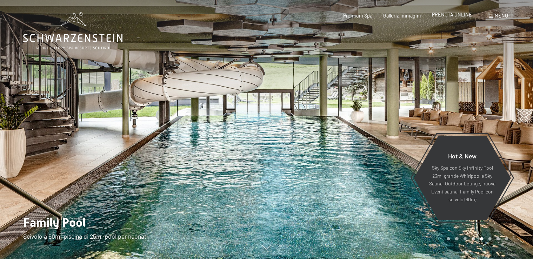
click at [461, 18] on span "PRENOTA ONLINE" at bounding box center [452, 15] width 40 height 6
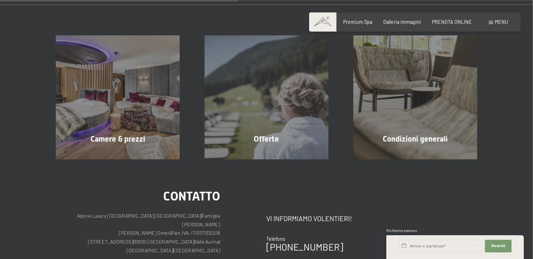
scroll to position [151, 0]
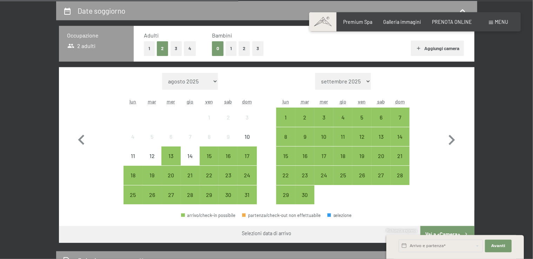
click at [244, 50] on button "2" at bounding box center [244, 48] width 12 height 14
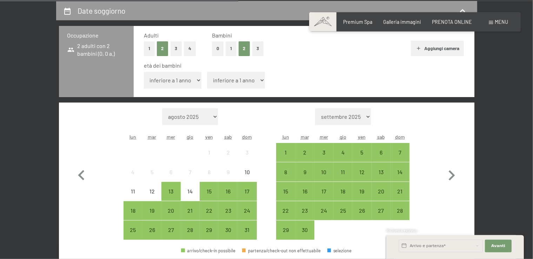
click at [144, 72] on select "inferiore a 1 anno 1 anno 2 anni 3 anni 4 anni 5 anni 6 anni 7 anni 8 anni 9 an…" at bounding box center [173, 80] width 58 height 17
select select "2"
click option "2 anni" at bounding box center [0, 0] width 0 height 0
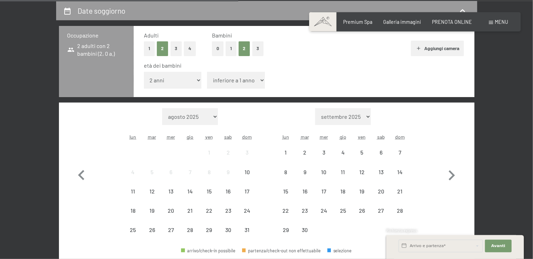
click at [207, 72] on select "inferiore a 1 anno 1 anno 2 anni 3 anni 4 anni 5 anni 6 anni 7 anni 8 anni 9 an…" at bounding box center [236, 80] width 58 height 17
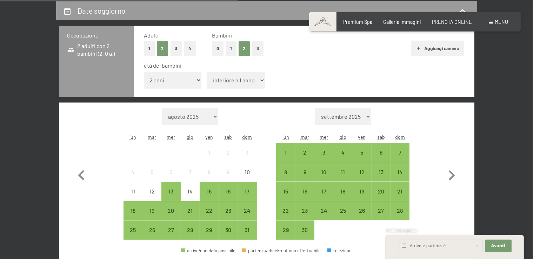
select select "5"
click option "5 anni" at bounding box center [0, 0] width 0 height 0
click at [454, 177] on icon "button" at bounding box center [451, 175] width 20 height 20
select select "[DATE]"
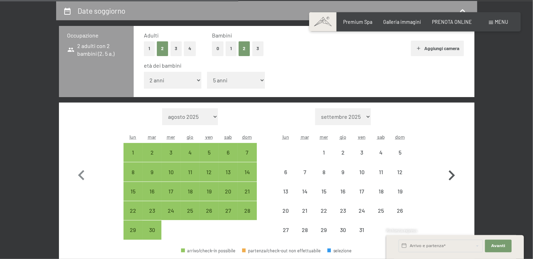
click at [454, 177] on icon "button" at bounding box center [451, 175] width 20 height 20
select select "[DATE]"
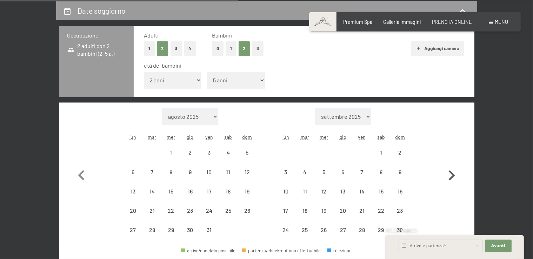
click at [454, 177] on icon "button" at bounding box center [451, 175] width 20 height 20
select select "[DATE]"
click at [454, 177] on icon "button" at bounding box center [451, 175] width 20 height 20
select select "[DATE]"
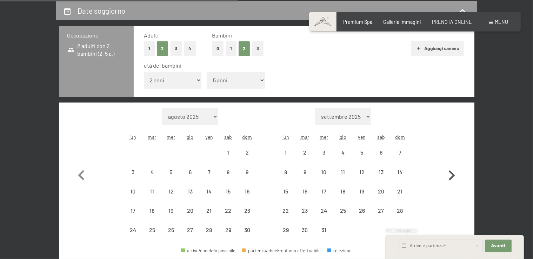
select select "[DATE]"
click at [454, 177] on icon "button" at bounding box center [451, 175] width 20 height 20
select select "[DATE]"
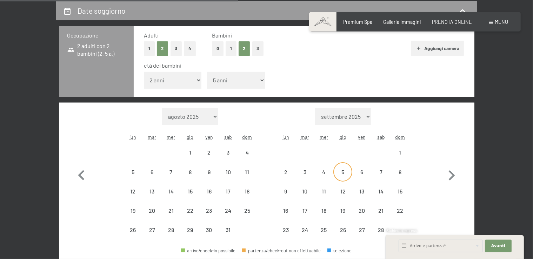
select select "[DATE]"
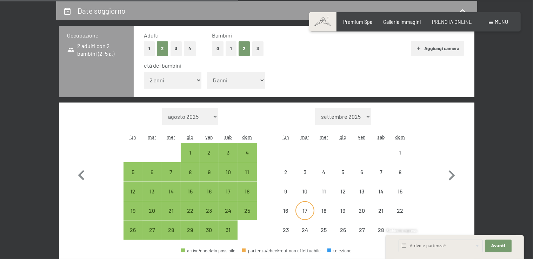
select select "[DATE]"
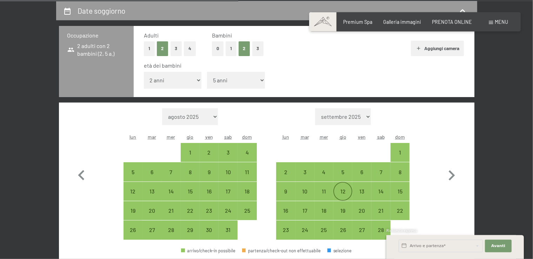
click at [344, 193] on div "12" at bounding box center [343, 198] width 18 height 18
select select "[DATE]"
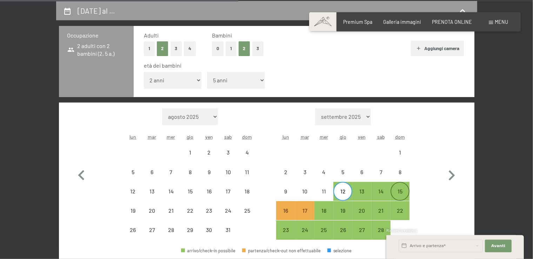
click at [398, 195] on div "15" at bounding box center [400, 198] width 18 height 18
select select "[DATE]"
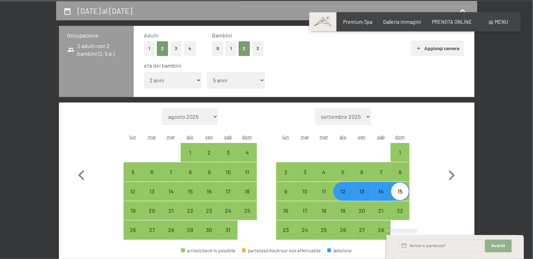
click at [495, 246] on span "Avanti" at bounding box center [498, 246] width 14 height 6
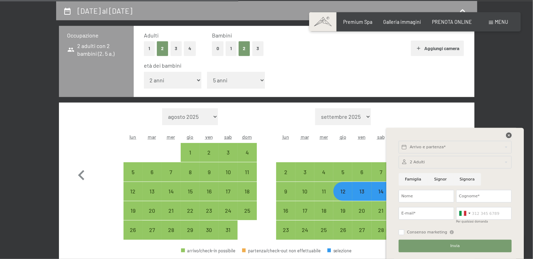
click at [508, 136] on icon at bounding box center [509, 136] width 6 height 6
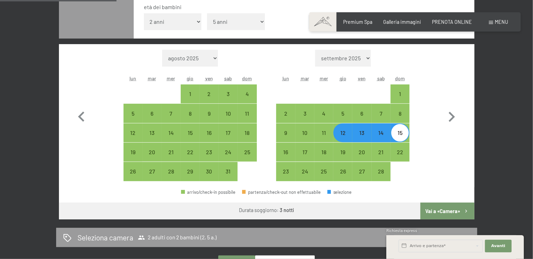
click at [445, 210] on button "Vai a «Camera»" at bounding box center [447, 211] width 54 height 17
select select "[DATE]"
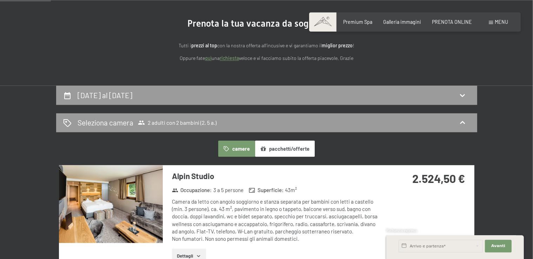
scroll to position [67, 0]
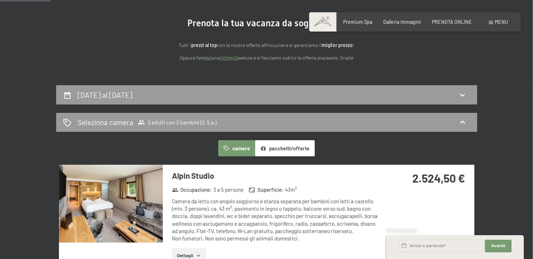
click at [242, 150] on span "Consenso marketing*" at bounding box center [224, 149] width 53 height 7
click at [195, 150] on input "Consenso marketing*" at bounding box center [191, 149] width 7 height 7
click at [230, 147] on span "Consenso marketing*" at bounding box center [224, 149] width 53 height 7
click at [195, 147] on input "Consenso marketing*" at bounding box center [191, 149] width 7 height 7
click at [228, 152] on span "Consenso marketing*" at bounding box center [224, 149] width 53 height 7
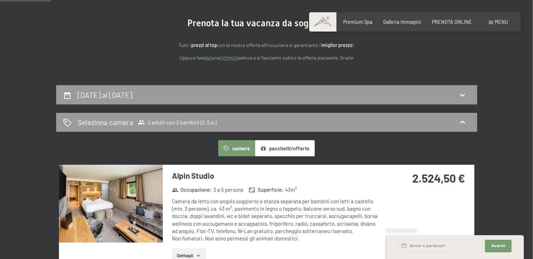
click at [195, 152] on input "Consenso marketing*" at bounding box center [191, 149] width 7 height 7
click at [228, 152] on span "Consenso marketing*" at bounding box center [224, 149] width 53 height 7
click at [195, 152] on input "Consenso marketing*" at bounding box center [191, 149] width 7 height 7
checkbox input "false"
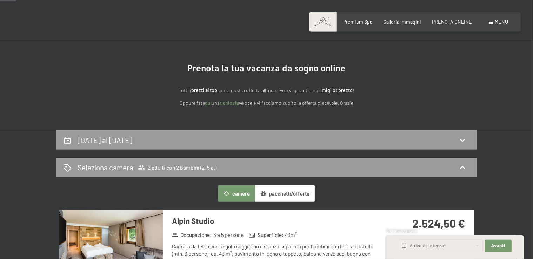
scroll to position [21, 0]
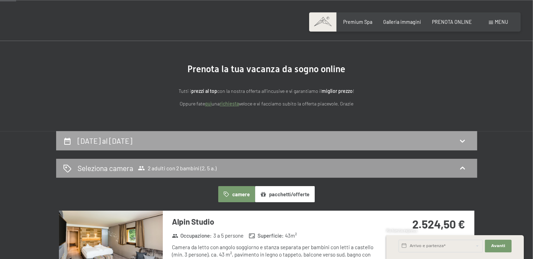
click at [466, 149] on div "[DATE] al [DATE]" at bounding box center [266, 140] width 421 height 19
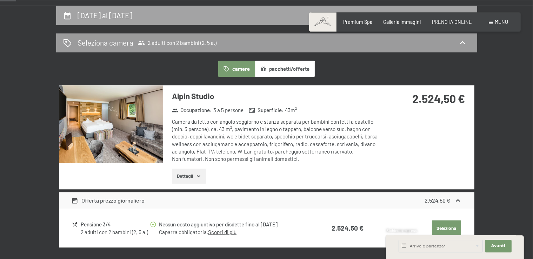
select select "2"
select select "5"
select select "[DATE]"
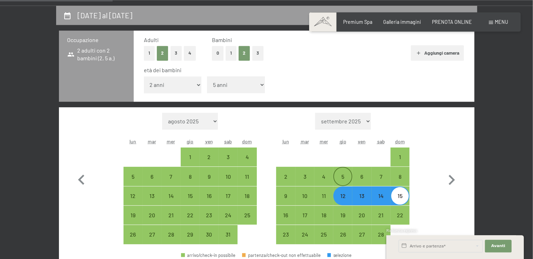
click at [347, 180] on div "5" at bounding box center [343, 183] width 18 height 18
select select "[DATE]"
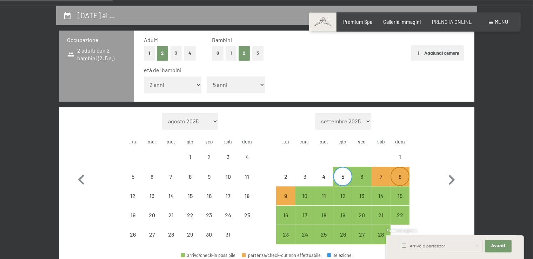
click at [398, 180] on div "8" at bounding box center [400, 183] width 18 height 18
select select "[DATE]"
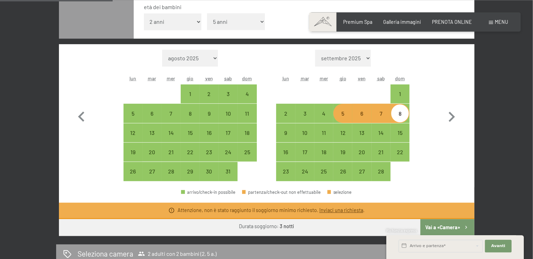
scroll to position [210, 0]
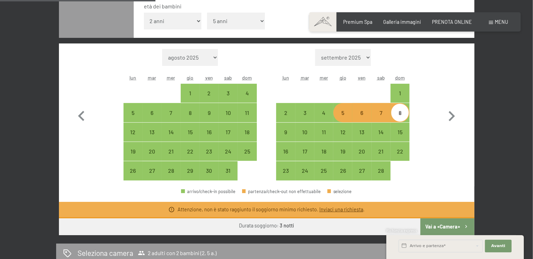
click at [450, 225] on button "Vai a «Camera»" at bounding box center [447, 226] width 54 height 17
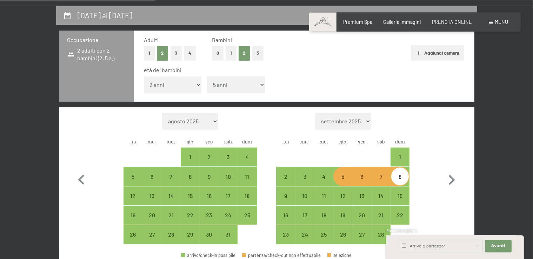
select select "[DATE]"
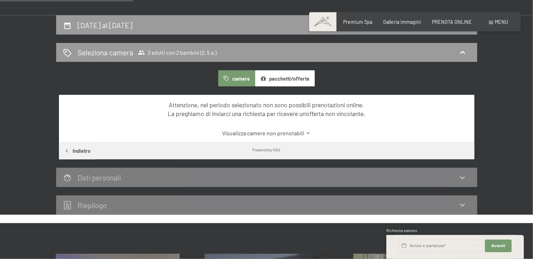
scroll to position [136, 0]
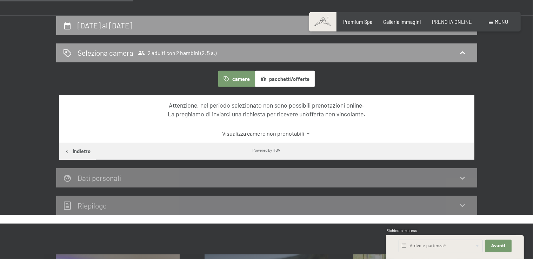
click at [306, 133] on icon at bounding box center [307, 133] width 5 height 5
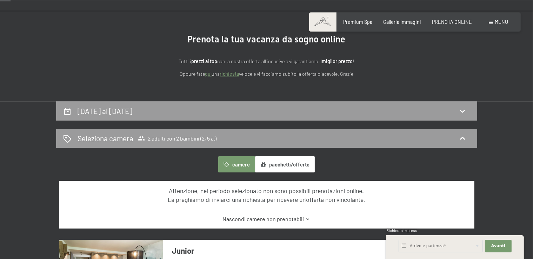
scroll to position [42, 0]
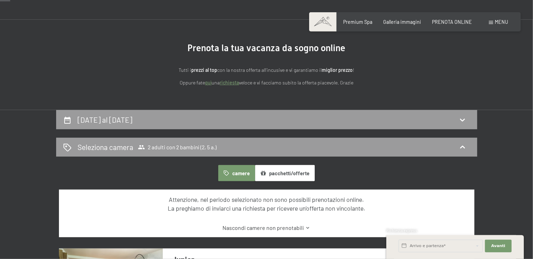
click at [226, 83] on link "richiesta" at bounding box center [228, 83] width 19 height 6
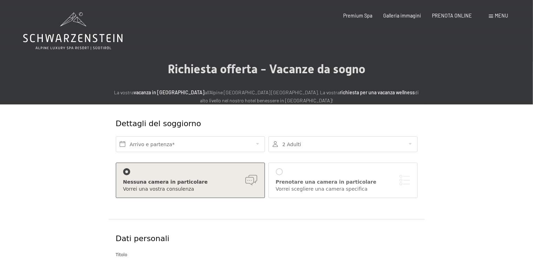
click at [215, 147] on span "Consenso marketing*" at bounding box center [224, 149] width 53 height 7
click at [195, 147] on input "Consenso marketing*" at bounding box center [191, 149] width 7 height 7
checkbox input "false"
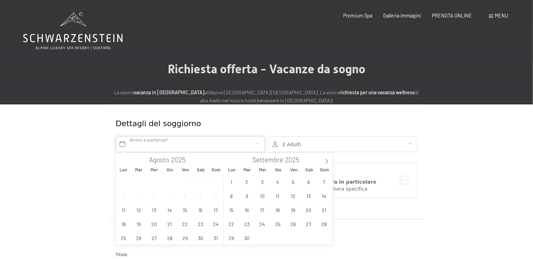
click at [258, 147] on input "text" at bounding box center [190, 144] width 149 height 16
click at [324, 163] on icon at bounding box center [326, 161] width 5 height 5
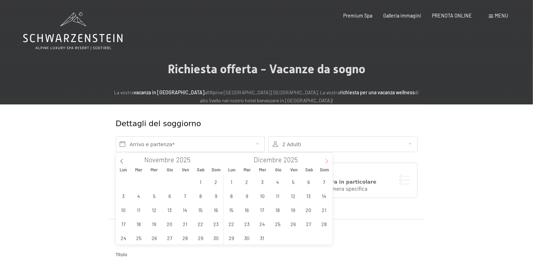
type input "2026"
click at [324, 163] on icon at bounding box center [326, 161] width 5 height 5
type input "2026"
click at [277, 200] on span "5" at bounding box center [278, 196] width 14 height 14
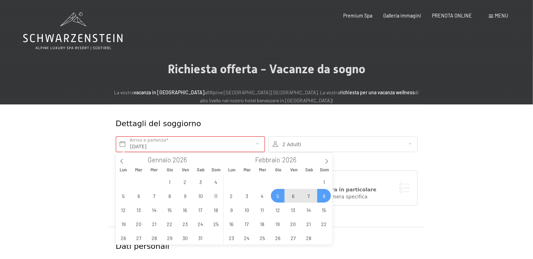
click at [325, 197] on span "8" at bounding box center [324, 196] width 14 height 14
type input "Gio. 05/02/2026 - Dom. 08/02/2026"
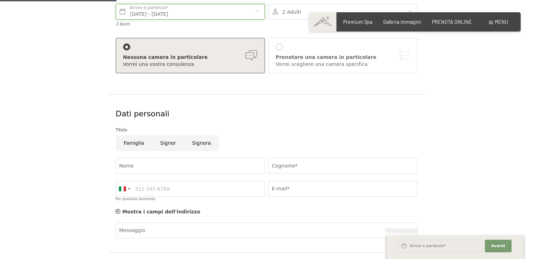
scroll to position [133, 0]
click at [131, 143] on input "Famiglia" at bounding box center [134, 143] width 36 height 16
radio input "true"
click at [152, 165] on input "Nome" at bounding box center [190, 165] width 149 height 16
type input "Simone"
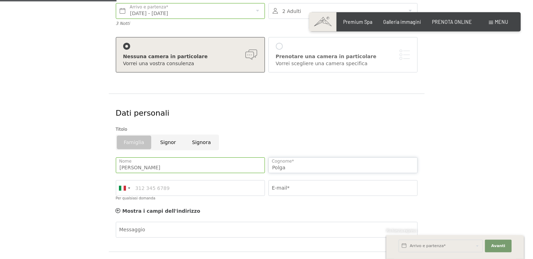
type input "Polga"
type input "3451767634"
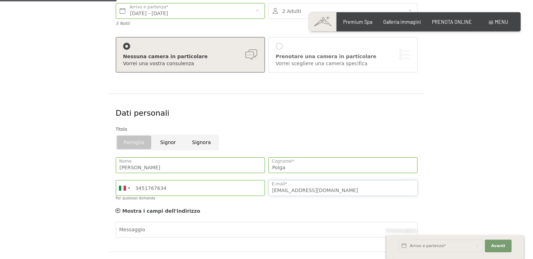
type input "polghito@gmail.com"
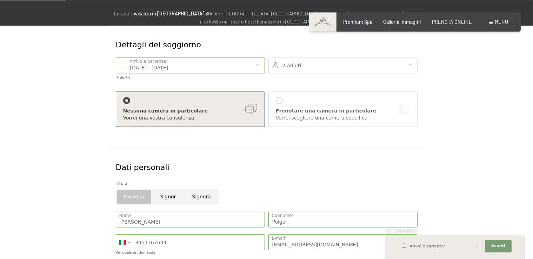
scroll to position [78, 0]
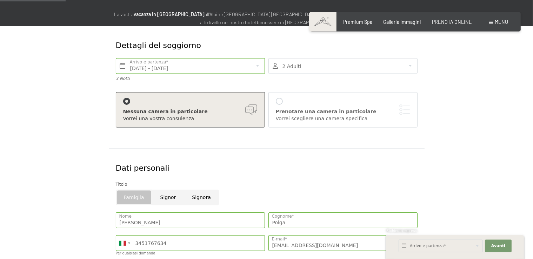
click at [334, 70] on div at bounding box center [342, 66] width 149 height 16
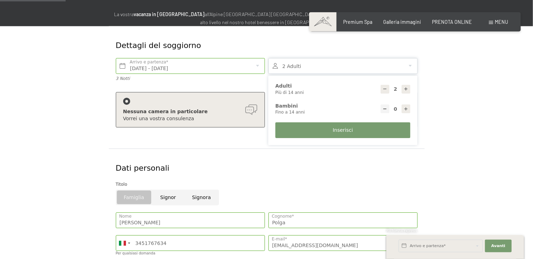
click at [405, 108] on icon at bounding box center [405, 109] width 5 height 5
type input "1"
select select
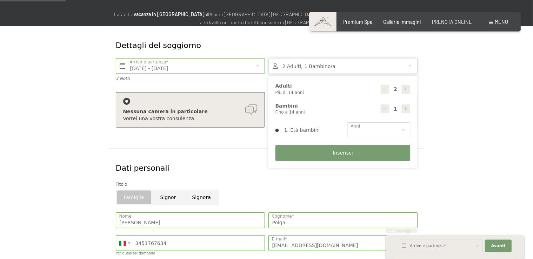
click at [405, 108] on icon at bounding box center [405, 109] width 5 height 5
type input "2"
select select
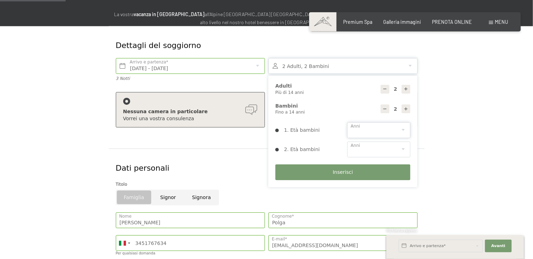
click at [347, 122] on select "0 1 2 3 4 5 6 7 8 9 10 11 12 13 14" at bounding box center [378, 130] width 63 height 16
select select "2"
click option "2" at bounding box center [0, 0] width 0 height 0
click at [347, 142] on select "0 1 2 3 4 5 6 7 8 9 10 11 12 13 14" at bounding box center [378, 150] width 63 height 16
select select "5"
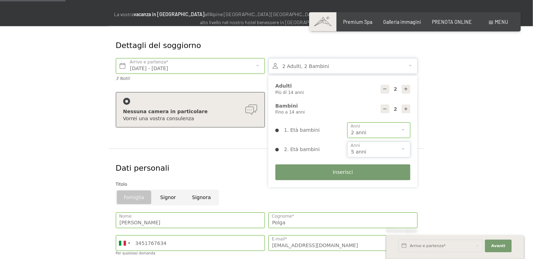
click option "5" at bounding box center [0, 0] width 0 height 0
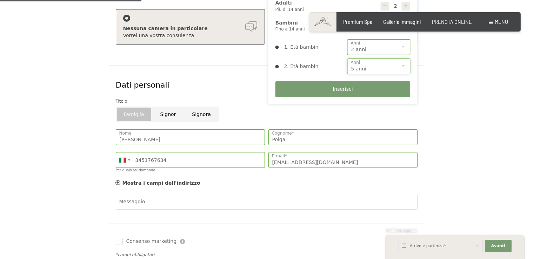
scroll to position [162, 0]
click at [345, 89] on span "Inserisci" at bounding box center [342, 89] width 20 height 7
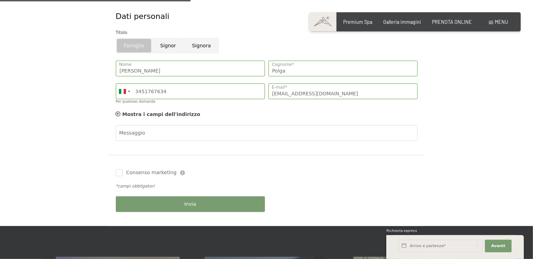
scroll to position [229, 0]
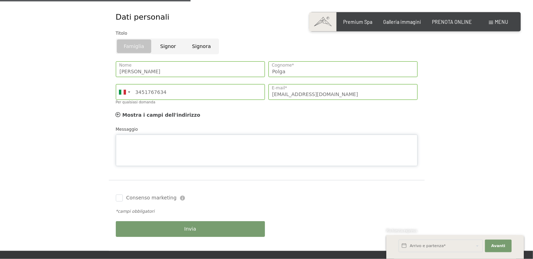
click at [172, 135] on textarea "Messaggio" at bounding box center [266, 151] width 301 height 32
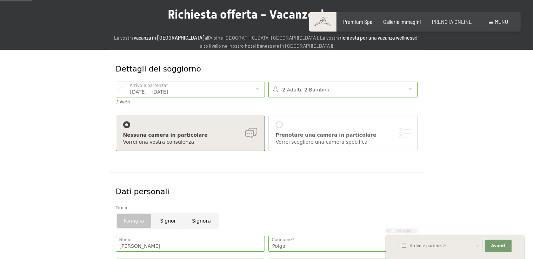
scroll to position [40, 0]
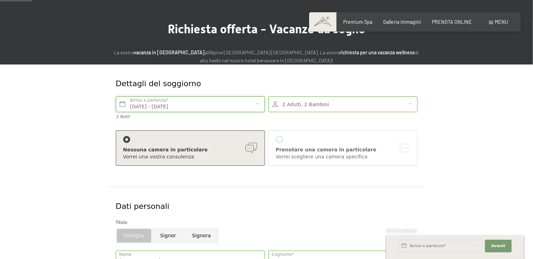
click at [249, 103] on input "Gio. 05/02/2026 - Dom. 08/02/2026" at bounding box center [190, 104] width 149 height 16
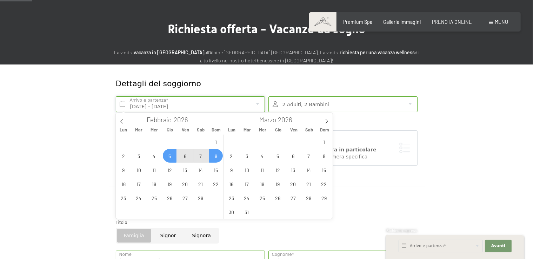
click at [249, 103] on input "Gio. 05/02/2026 - Dom. 08/02/2026" at bounding box center [190, 104] width 149 height 16
click at [426, 218] on form "Dettagli del soggiorno Gio. 05/02/2026 - Dom. 08/02/2026 Arrivo e partenza* 3 N…" at bounding box center [266, 241] width 421 height 352
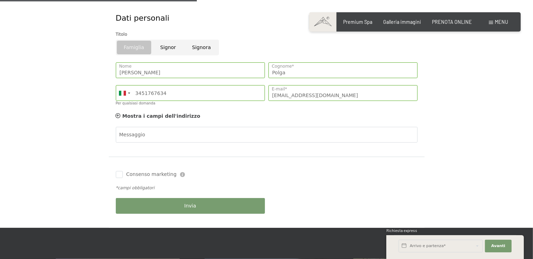
scroll to position [237, 0]
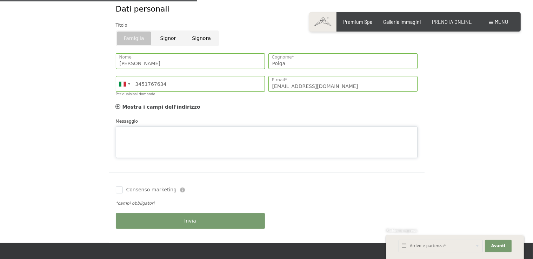
click at [158, 127] on textarea "Messaggio" at bounding box center [266, 143] width 301 height 32
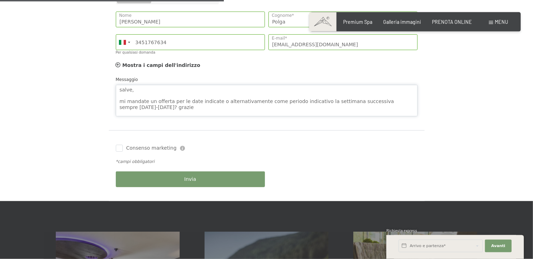
scroll to position [279, 0]
type textarea "salve, mi mandate un offerta per le date indicate o alternativamente come perio…"
click at [222, 177] on button "Invia" at bounding box center [190, 179] width 149 height 16
